Goal: Task Accomplishment & Management: Use online tool/utility

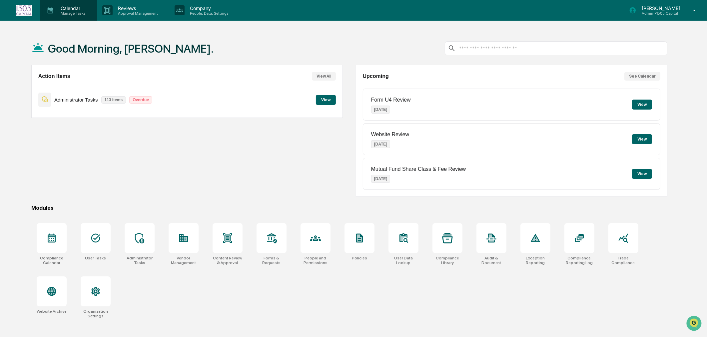
click at [70, 9] on p "Calendar" at bounding box center [72, 8] width 34 height 6
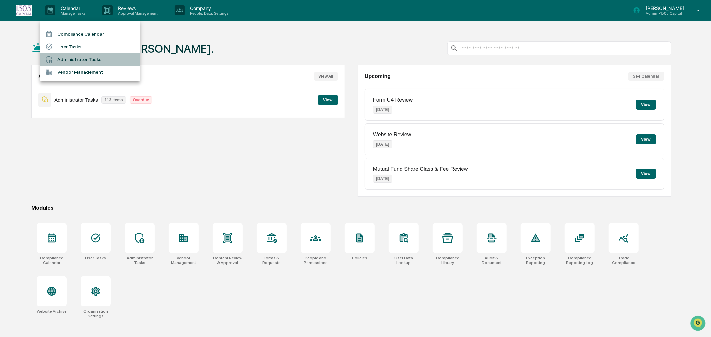
click at [79, 58] on li "Administrator Tasks" at bounding box center [90, 59] width 100 height 13
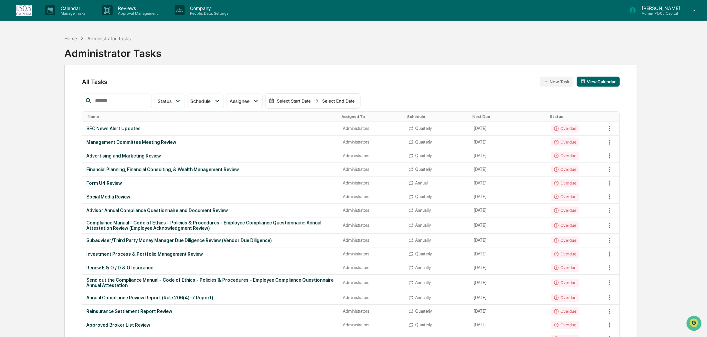
click at [117, 102] on input "text" at bounding box center [120, 101] width 57 height 9
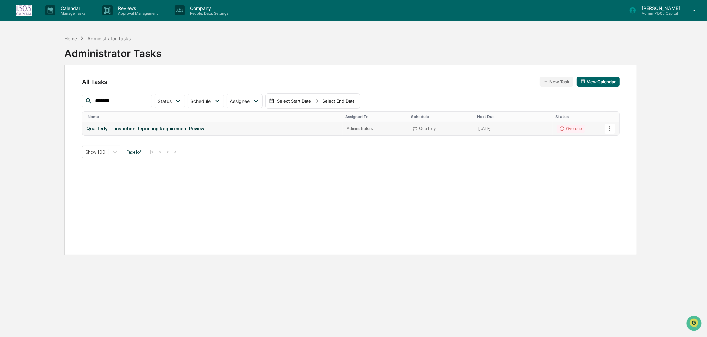
type input "*******"
click at [140, 131] on div "Quarterly Transaction Reporting Requirement Review" at bounding box center [212, 128] width 252 height 5
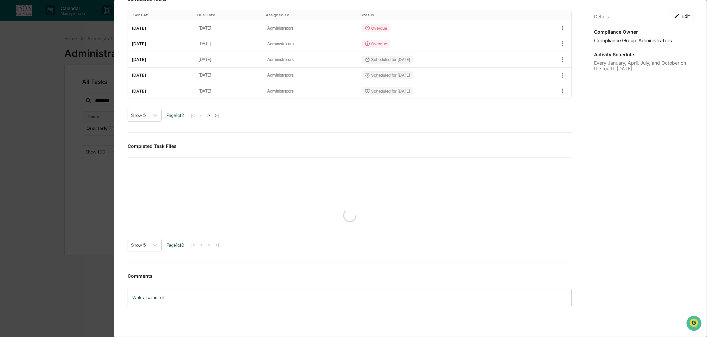
scroll to position [148, 0]
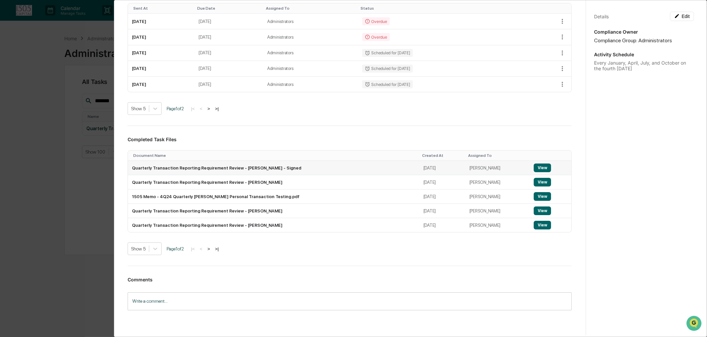
click at [534, 169] on button "View" at bounding box center [542, 168] width 17 height 9
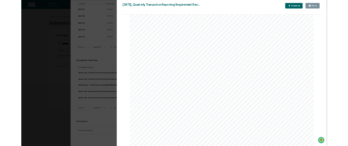
scroll to position [666, 0]
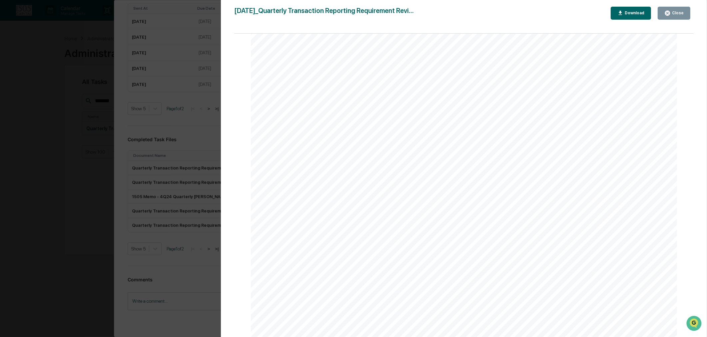
click at [675, 13] on div "Close" at bounding box center [677, 13] width 13 height 5
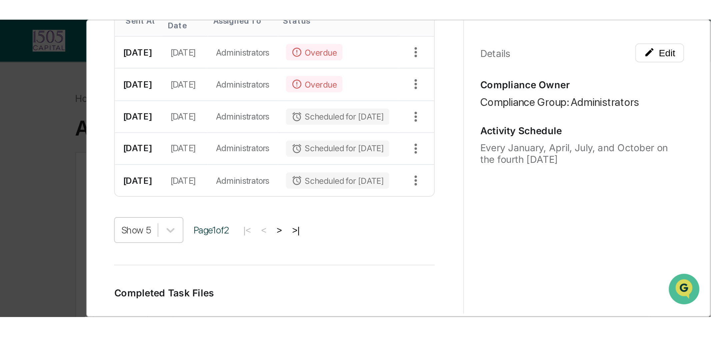
scroll to position [148, 0]
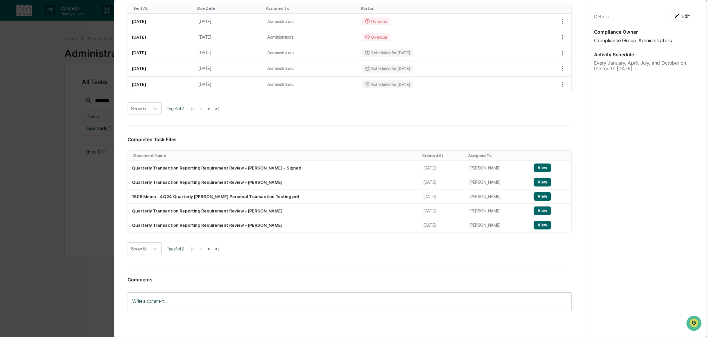
click at [17, 115] on div "Administrator Activity List Quarterly Transaction Reporting Requirement Review …" at bounding box center [353, 168] width 707 height 337
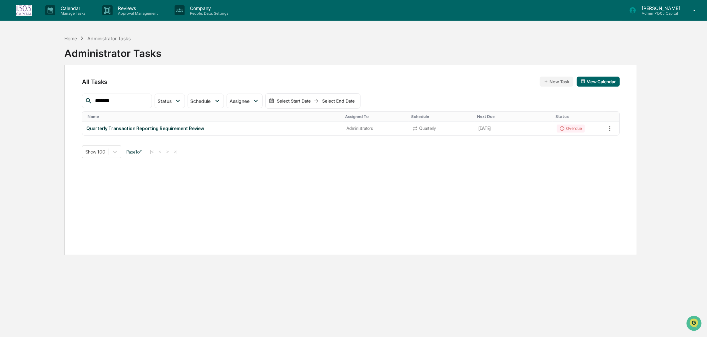
click at [662, 9] on p "[PERSON_NAME]" at bounding box center [659, 8] width 47 height 6
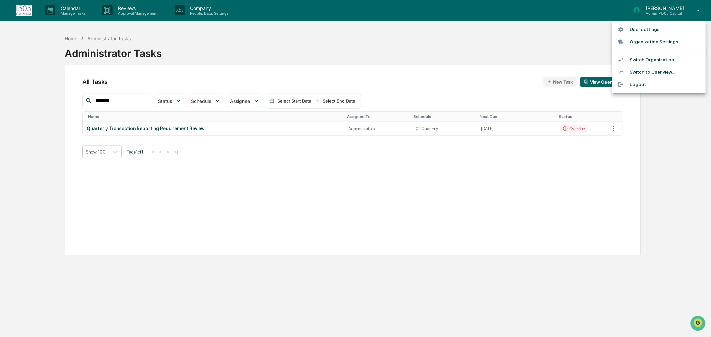
click at [650, 59] on li "Switch Organization" at bounding box center [658, 60] width 93 height 12
